Goal: Use online tool/utility

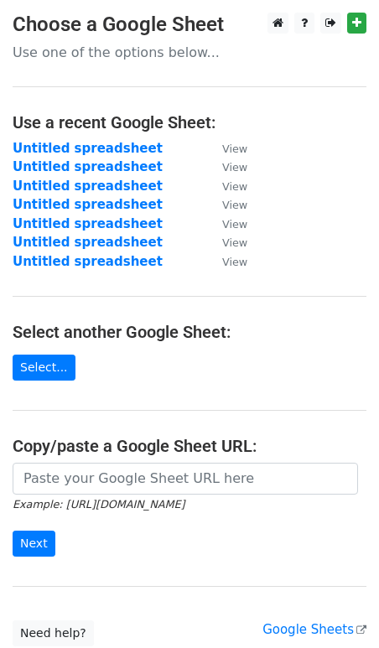
scroll to position [127, 0]
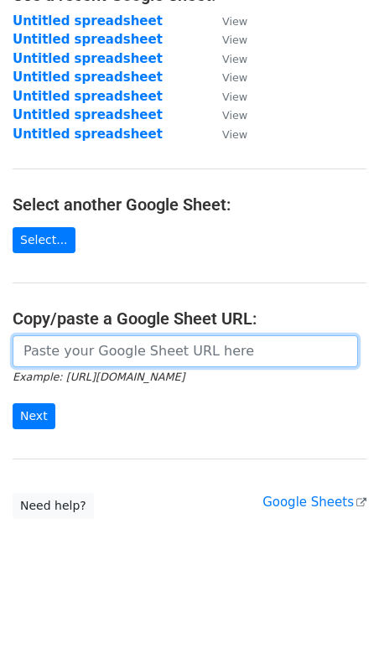
click at [78, 340] on input "url" at bounding box center [185, 351] width 345 height 32
paste input "[URL][DOMAIN_NAME]"
type input "[URL][DOMAIN_NAME]"
click at [13, 403] on input "Next" at bounding box center [34, 416] width 43 height 26
